Goal: Information Seeking & Learning: Find specific fact

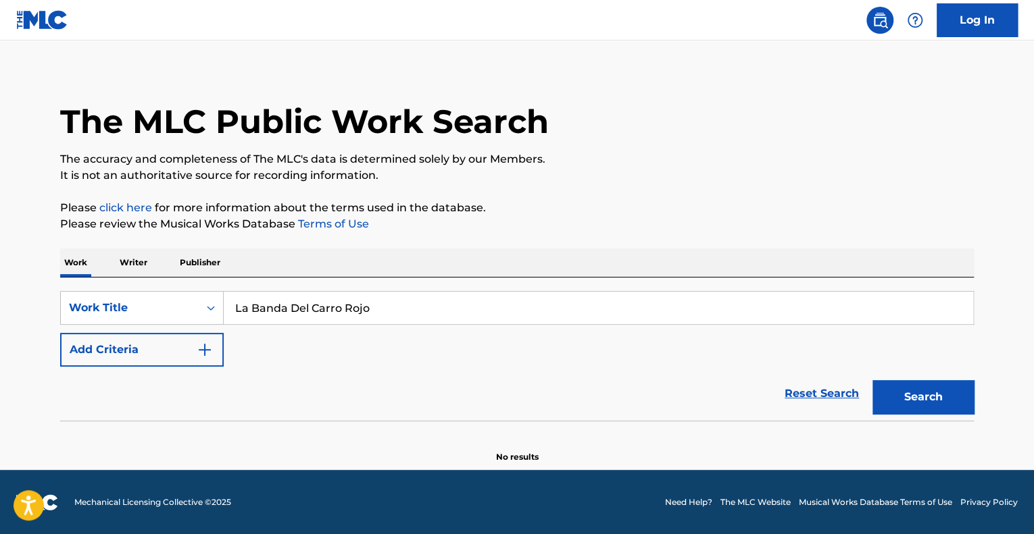
type input "La Banda Del Carro Rojo"
click at [907, 409] on button "Search" at bounding box center [922, 397] width 101 height 34
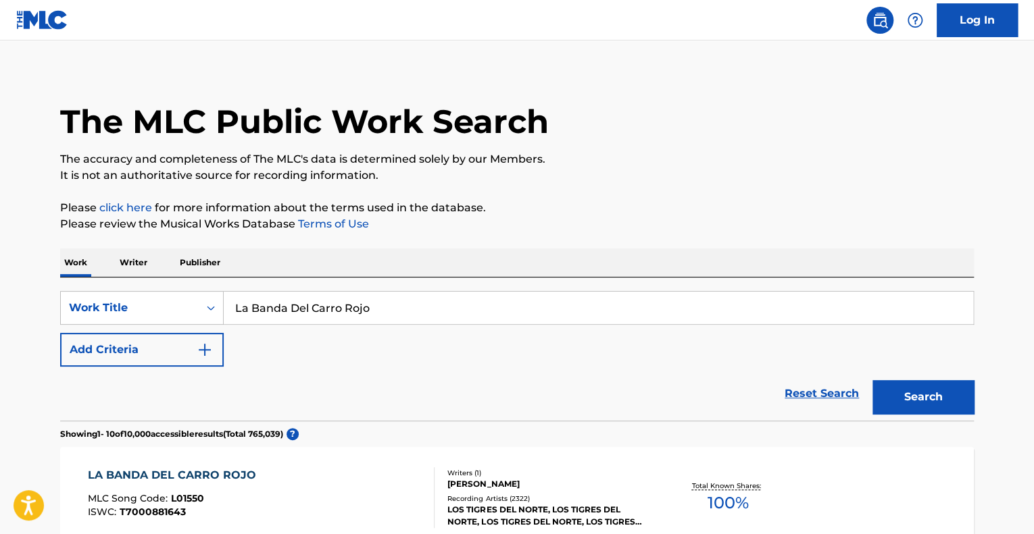
scroll to position [212, 0]
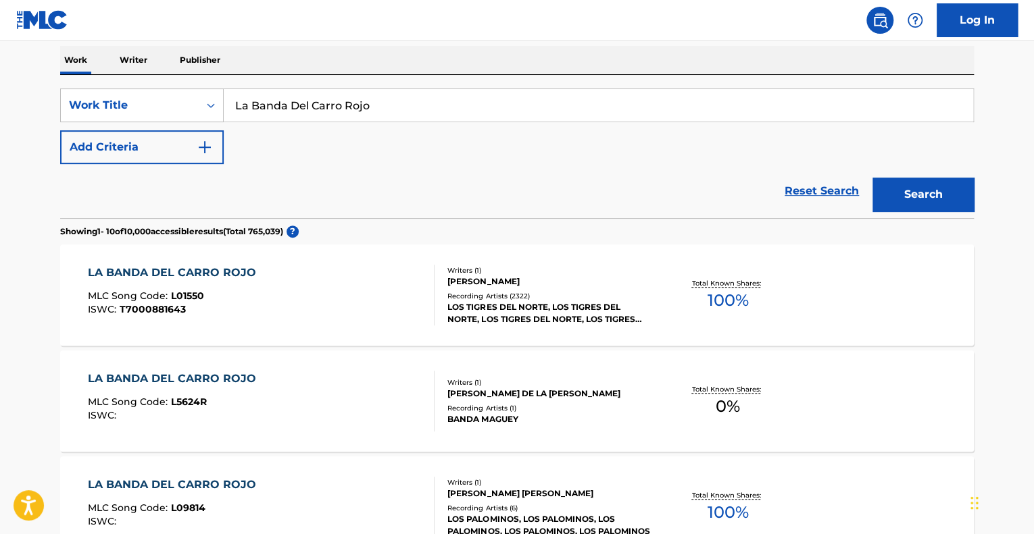
click at [221, 275] on div "LA BANDA DEL CARRO ROJO" at bounding box center [175, 273] width 175 height 16
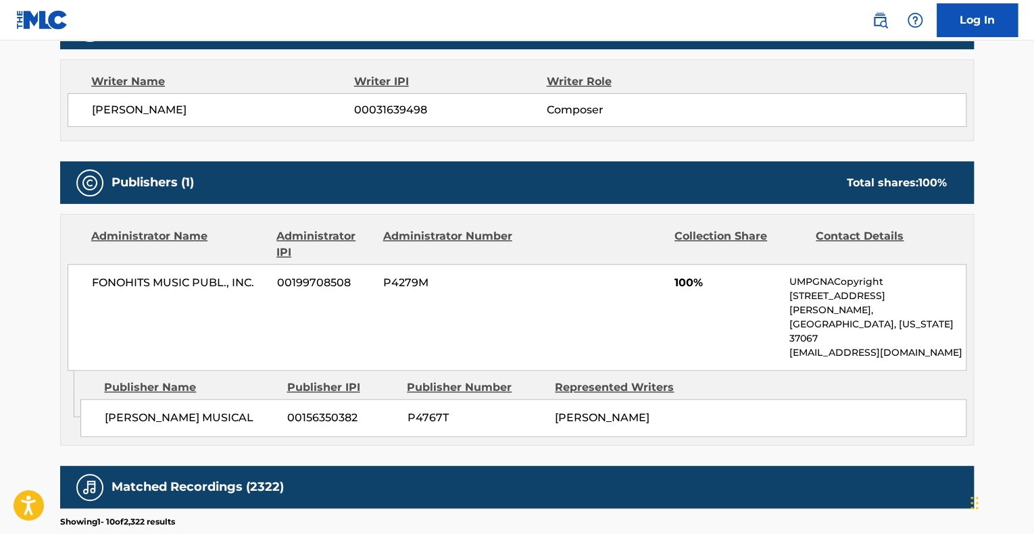
scroll to position [473, 0]
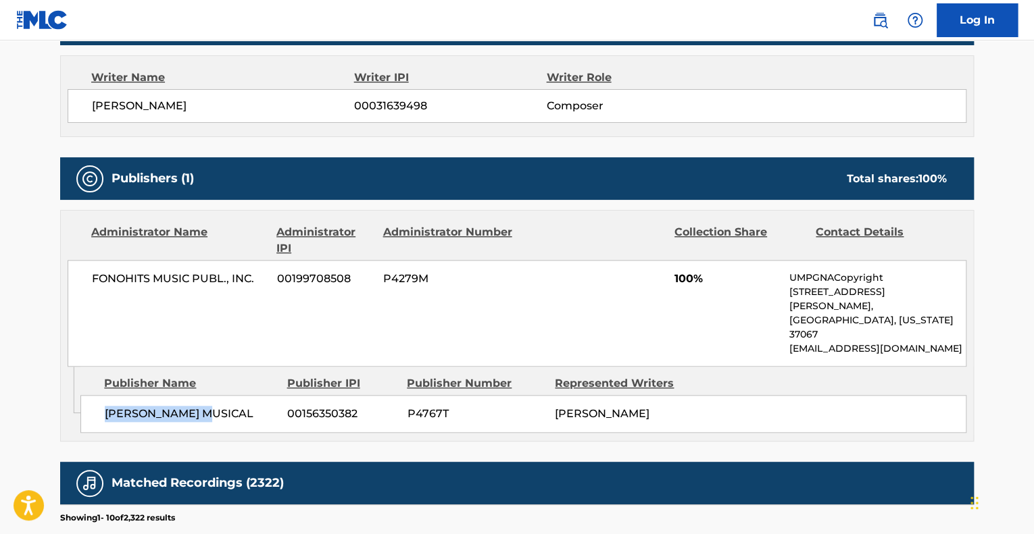
drag, startPoint x: 217, startPoint y: 384, endPoint x: 95, endPoint y: 387, distance: 121.6
click at [95, 395] on div "[PERSON_NAME] MUSICAL 00156350382 P4767T [PERSON_NAME]" at bounding box center [523, 414] width 886 height 38
copy span "[PERSON_NAME] MUSICAL"
click at [27, 307] on main "< Back to public search results Copy work link LA BANDA DEL CARRO ROJO Work Det…" at bounding box center [517, 267] width 1034 height 1398
drag, startPoint x: 199, startPoint y: 102, endPoint x: 91, endPoint y: 99, distance: 107.5
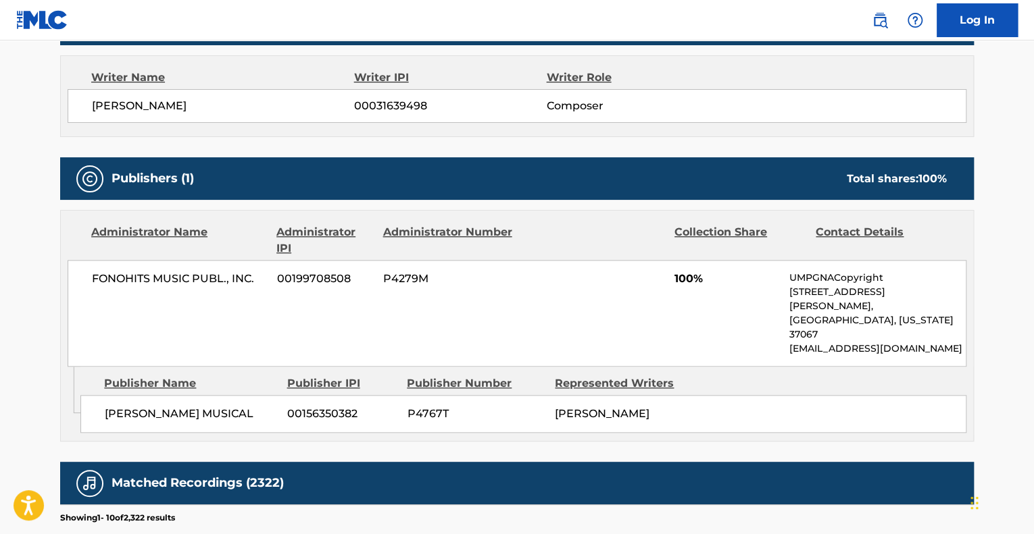
click at [105, 99] on span "[PERSON_NAME]" at bounding box center [223, 106] width 262 height 16
drag, startPoint x: 91, startPoint y: 99, endPoint x: 98, endPoint y: 114, distance: 16.9
click at [98, 114] on div "[PERSON_NAME] 00031639498 Composer" at bounding box center [517, 106] width 898 height 34
drag, startPoint x: 163, startPoint y: 116, endPoint x: 192, endPoint y: 116, distance: 29.0
click at [192, 116] on div "[PERSON_NAME] 00031639498 Composer" at bounding box center [517, 106] width 898 height 34
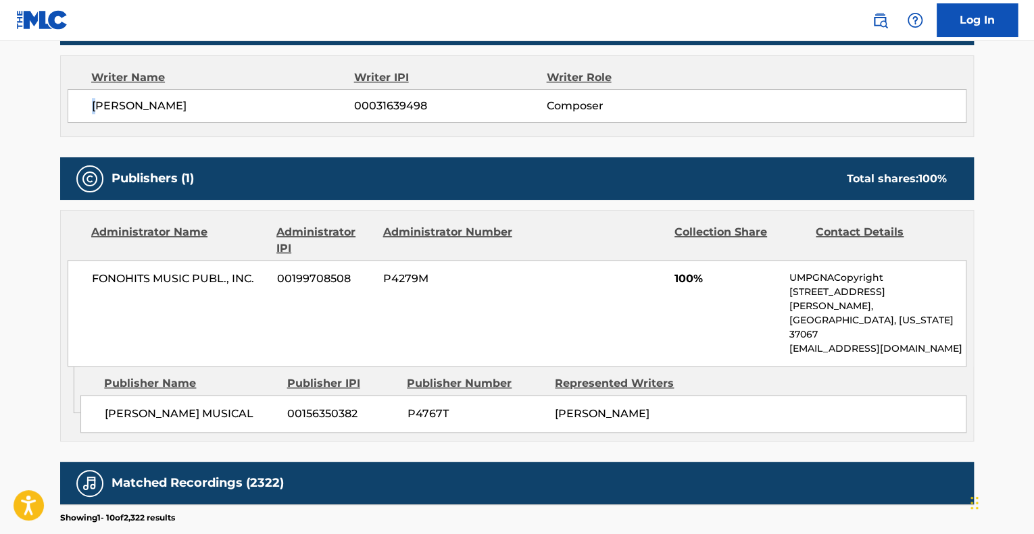
click at [192, 116] on div "[PERSON_NAME] 00031639498 Composer" at bounding box center [517, 106] width 898 height 34
click at [194, 112] on span "[PERSON_NAME]" at bounding box center [223, 106] width 262 height 16
drag, startPoint x: 195, startPoint y: 105, endPoint x: 82, endPoint y: 105, distance: 112.8
click at [82, 105] on div "[PERSON_NAME] 00031639498 Composer" at bounding box center [517, 106] width 898 height 34
copy span "[PERSON_NAME]"
